Goal: Find specific page/section: Find specific page/section

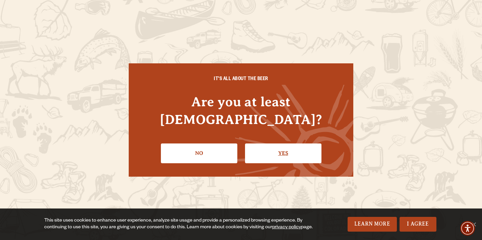
click at [273, 144] on link "Yes" at bounding box center [283, 152] width 76 height 19
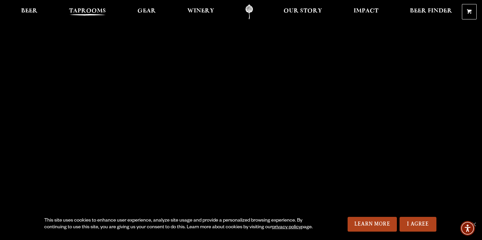
click at [89, 4] on link "Taprooms" at bounding box center [88, 11] width 46 height 15
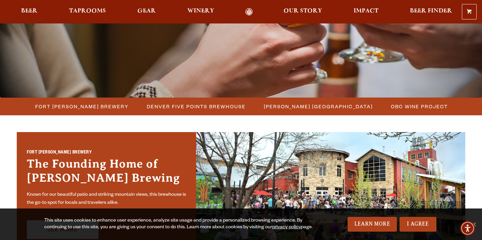
scroll to position [142, 0]
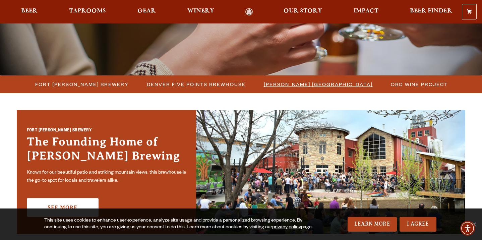
click at [287, 84] on span "[PERSON_NAME] [GEOGRAPHIC_DATA]" at bounding box center [318, 84] width 109 height 10
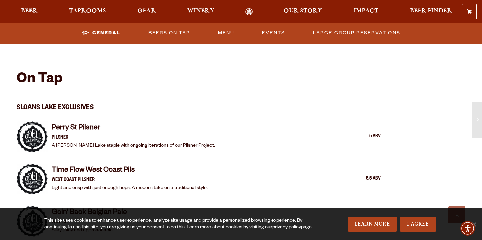
scroll to position [620, 0]
